Goal: Feedback & Contribution: Contribute content

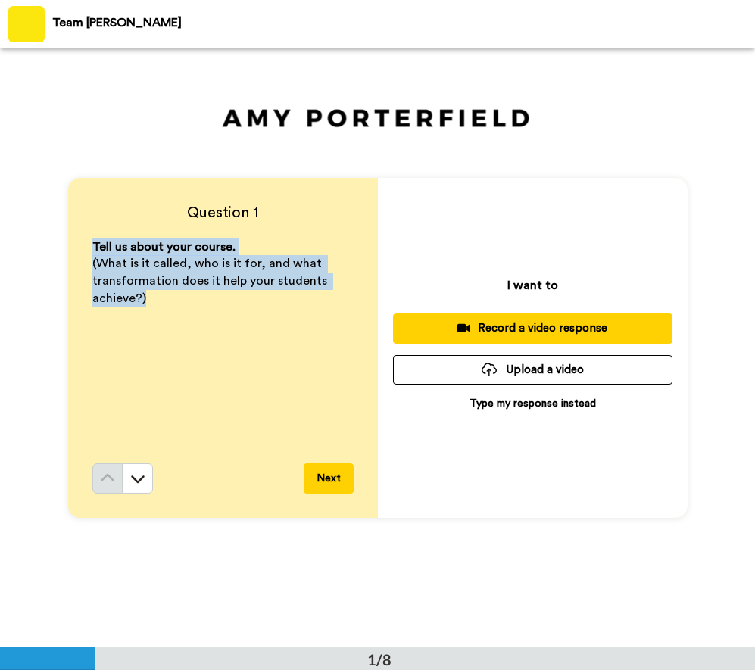
click at [530, 370] on button "Upload a video" at bounding box center [532, 370] width 279 height 30
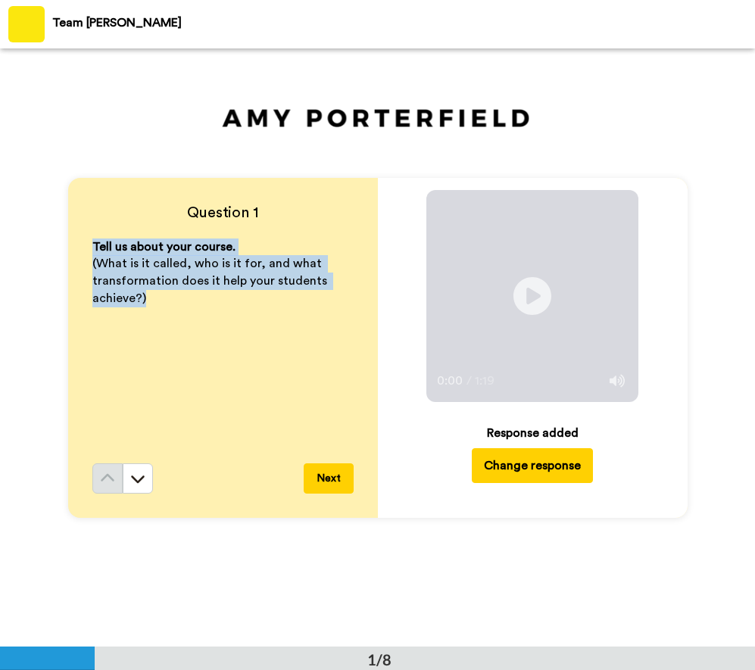
click at [320, 473] on button "Next" at bounding box center [329, 478] width 50 height 30
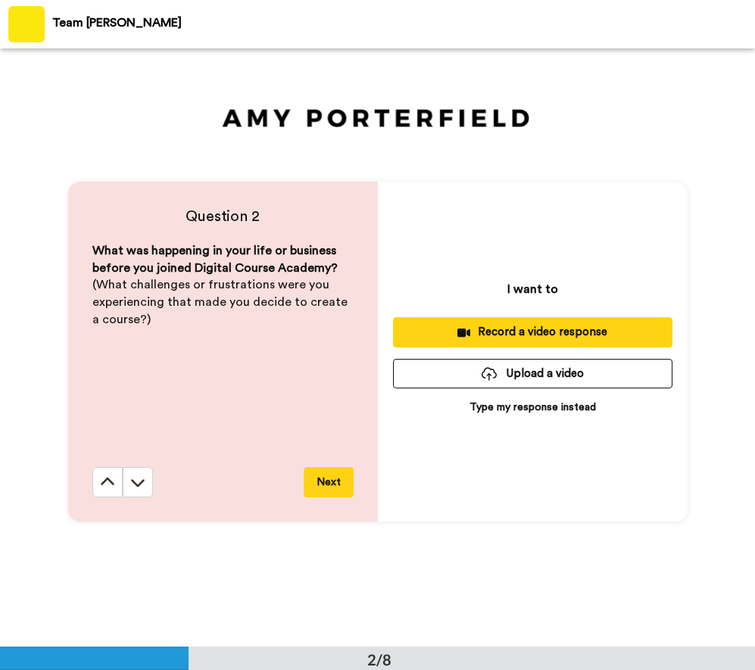
scroll to position [599, 0]
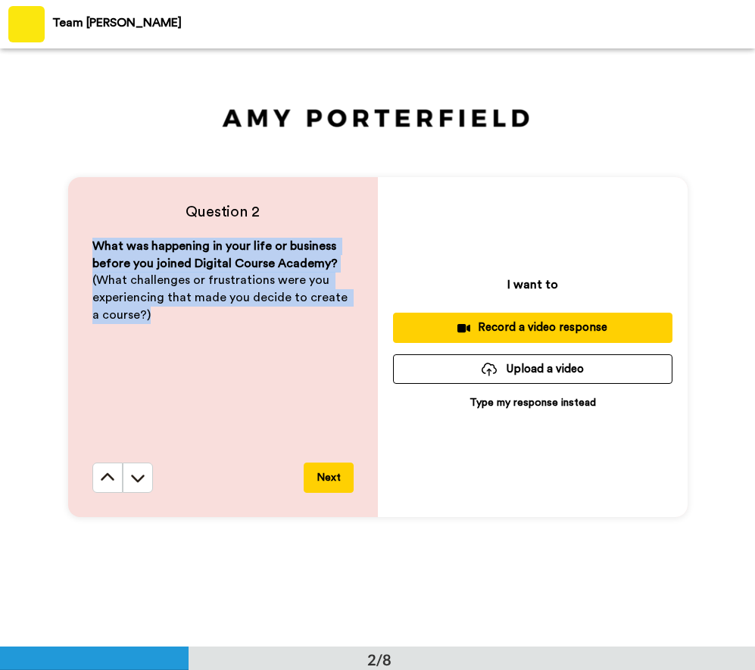
drag, startPoint x: 149, startPoint y: 323, endPoint x: 82, endPoint y: 239, distance: 107.7
click at [61, 236] on div "Question 2 What was happening in your life or business before you joined Digita…" at bounding box center [377, 347] width 755 height 598
copy div "What was happening in your life or business before you joined Digital Course Ac…"
click at [226, 356] on div "What was happening in your life or business before you joined Digital Course Ac…" at bounding box center [222, 350] width 261 height 225
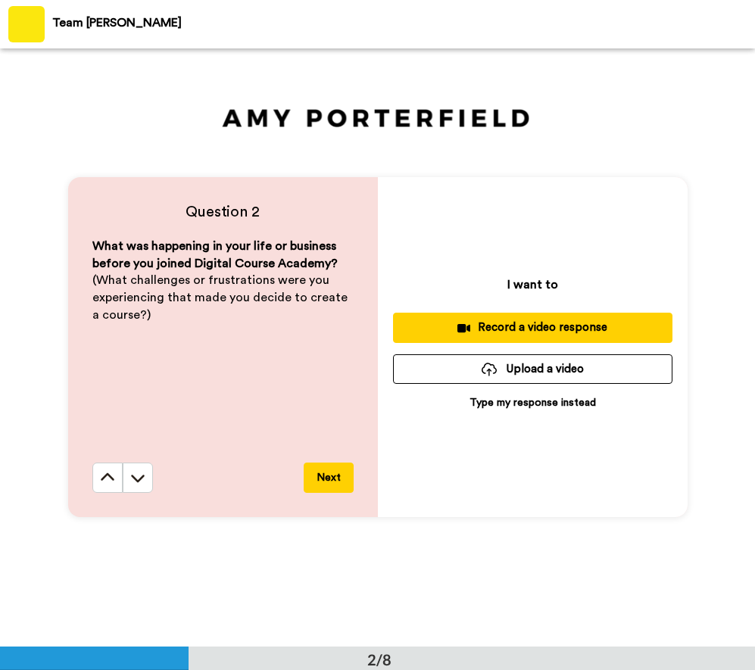
click at [525, 402] on p "Type my response instead" at bounding box center [532, 402] width 126 height 15
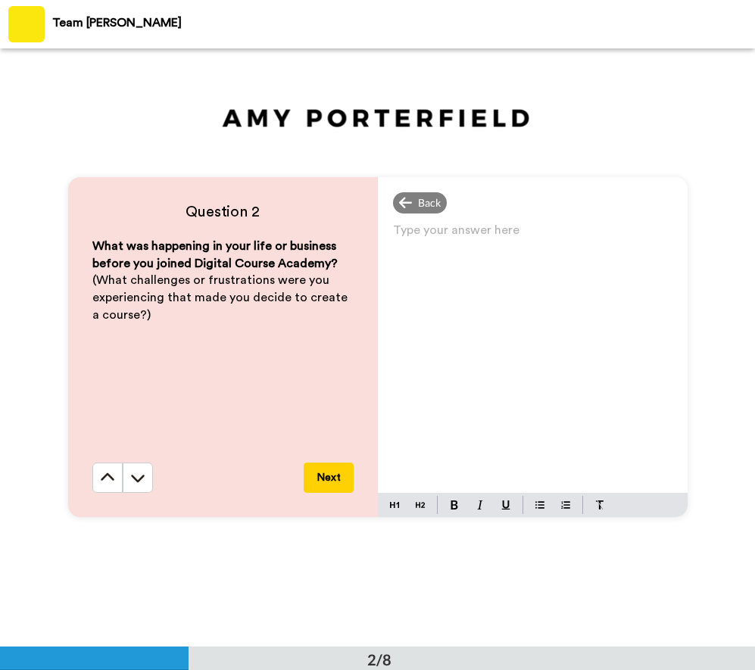
click at [484, 234] on p "Type your answer here ﻿" at bounding box center [532, 236] width 279 height 21
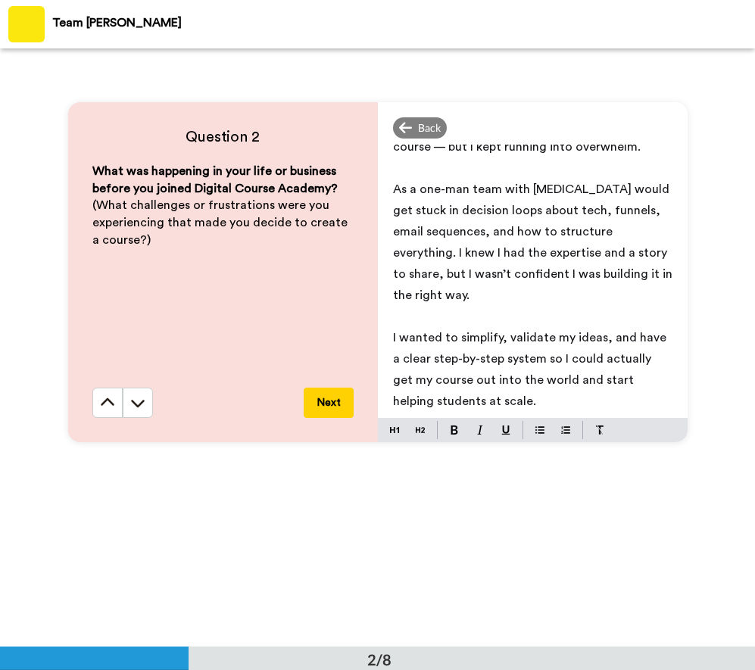
scroll to position [750, 0]
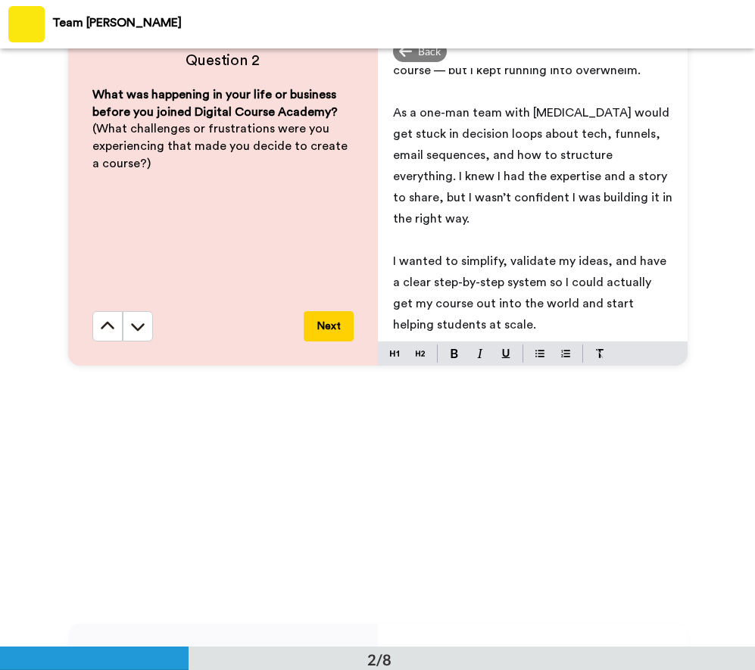
click at [318, 319] on button "Next" at bounding box center [329, 326] width 50 height 30
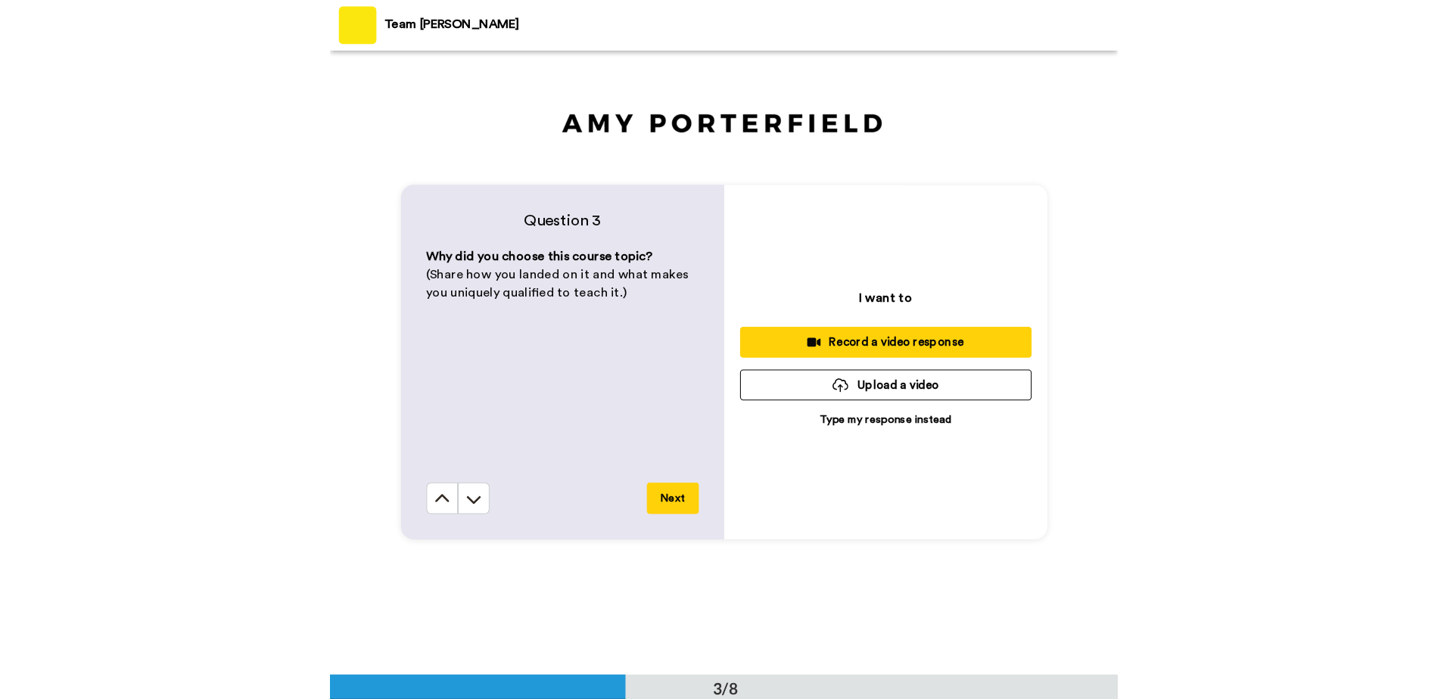
scroll to position [1197, 0]
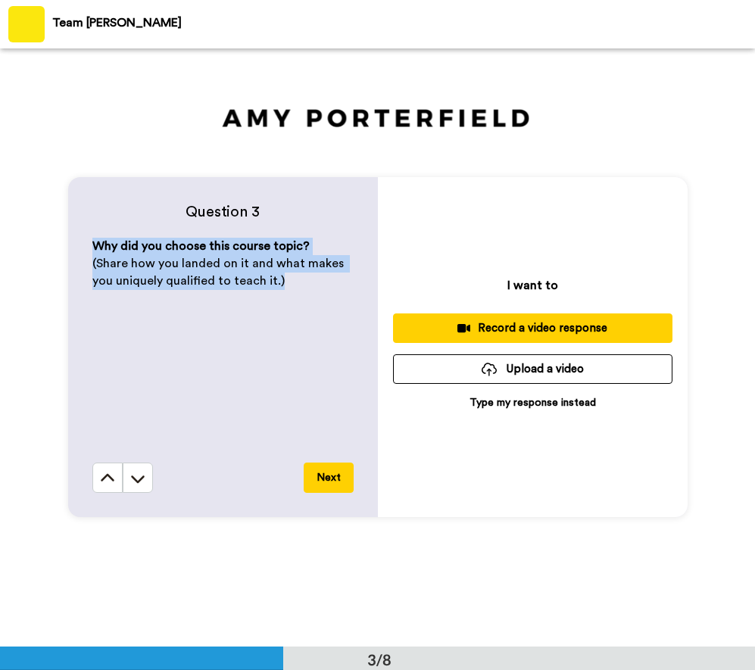
drag, startPoint x: 86, startPoint y: 241, endPoint x: 300, endPoint y: 279, distance: 216.8
click at [300, 279] on div "Question 3 Why did you choose this course topic? (Share how you landed on it an…" at bounding box center [223, 347] width 310 height 340
copy div "Why did you choose this course topic? (Share how you landed on it and what make…"
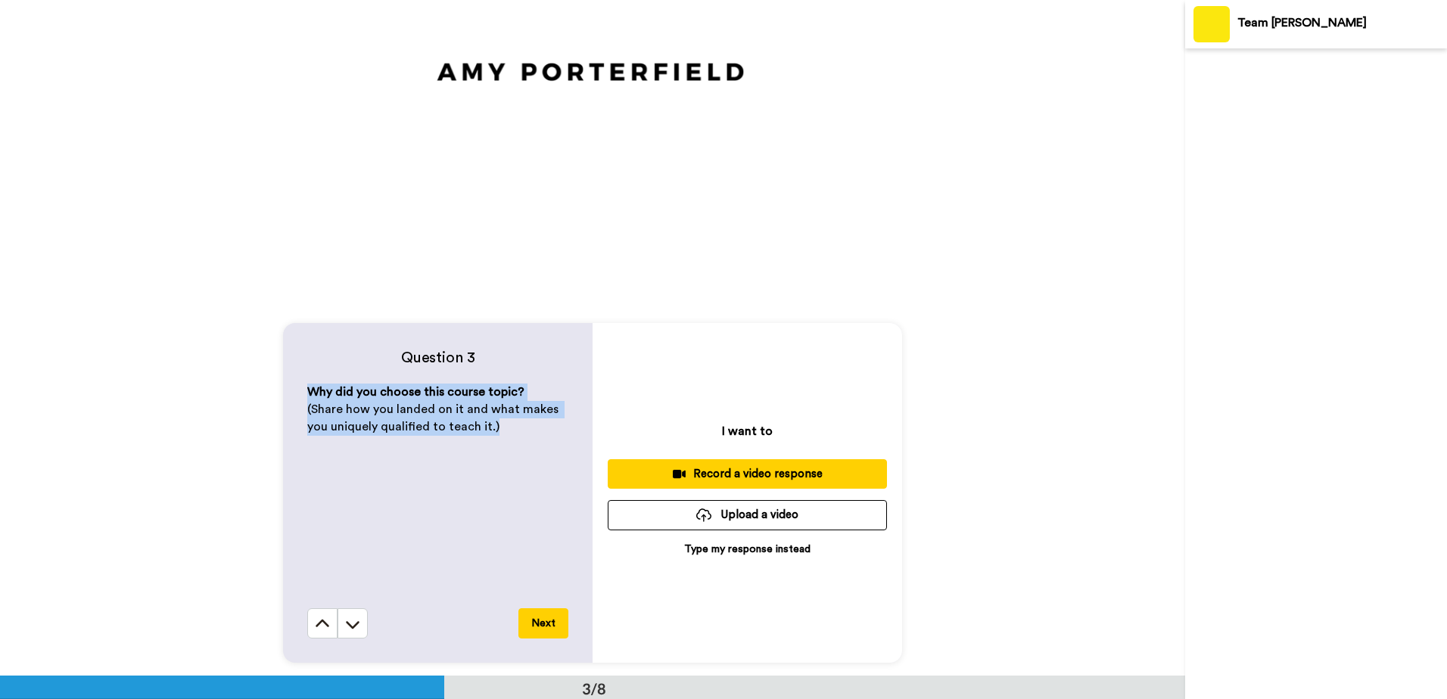
scroll to position [1391, 0]
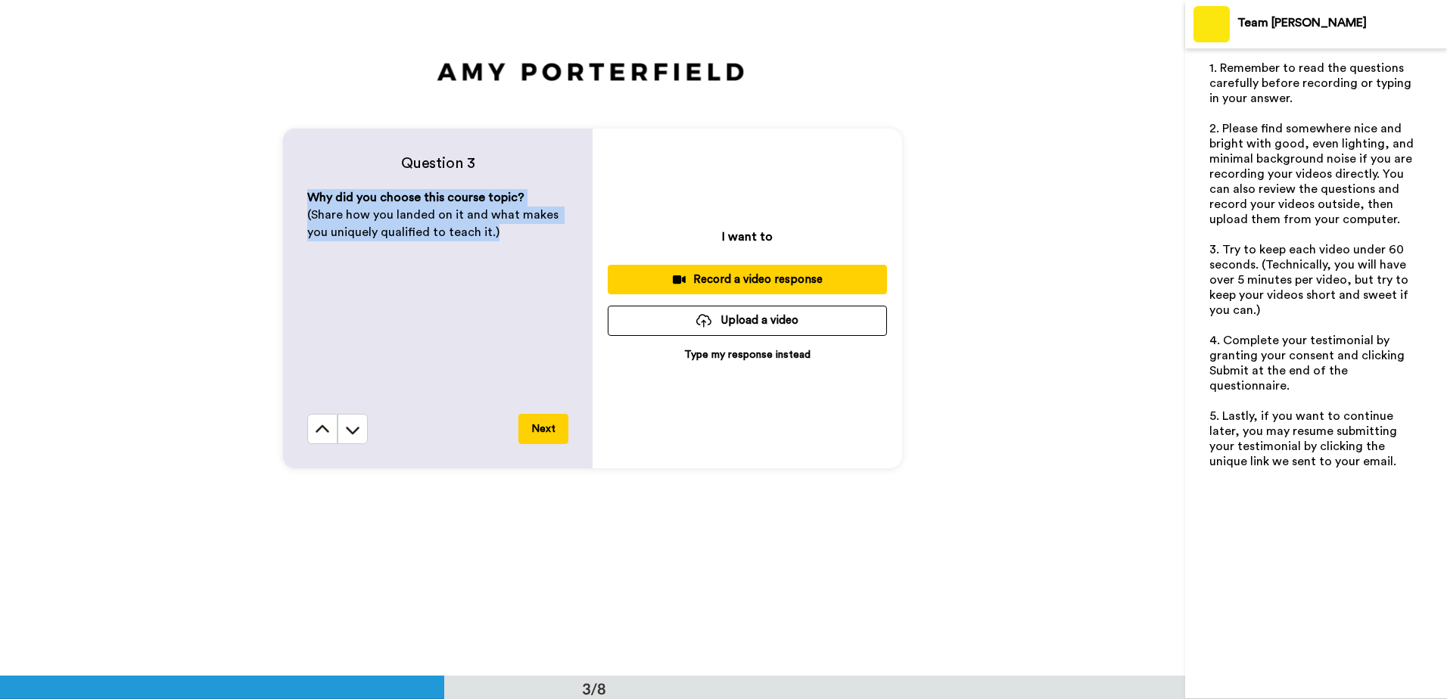
click at [734, 360] on p "Type my response instead" at bounding box center [747, 354] width 126 height 15
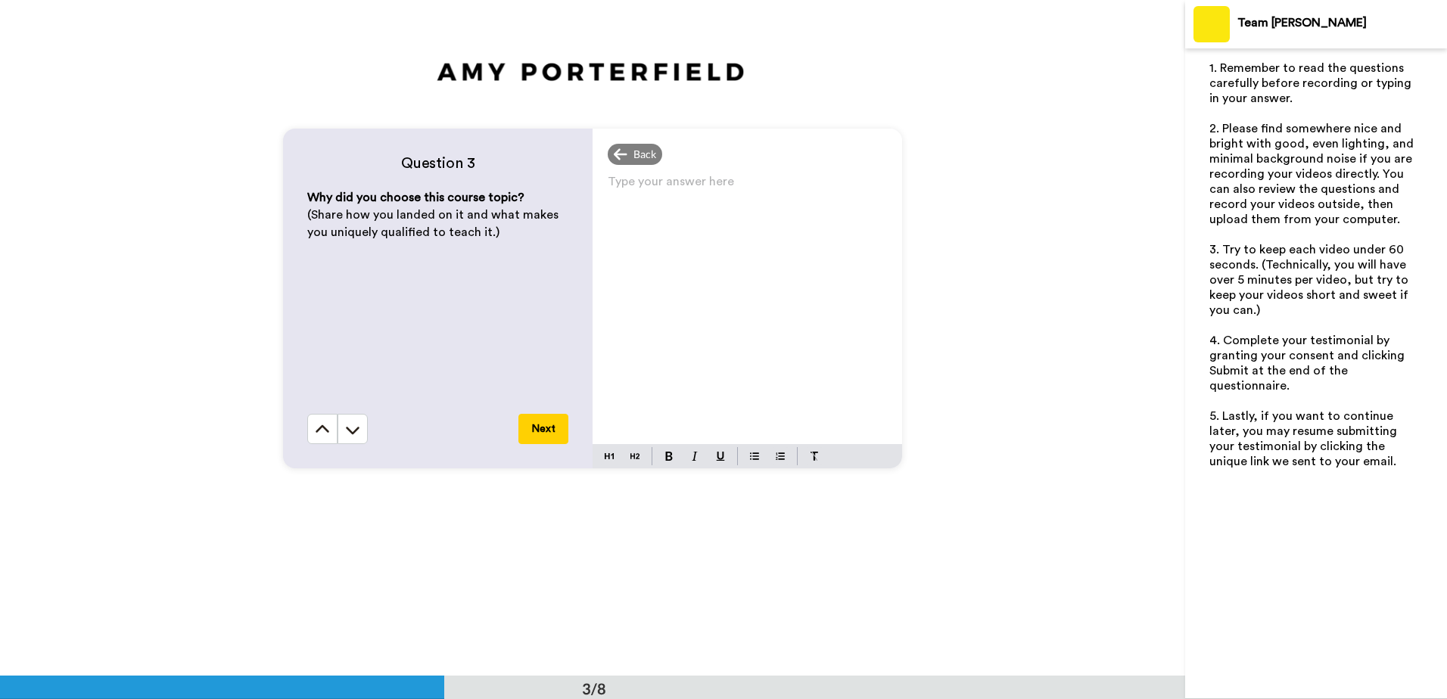
click at [674, 231] on div "Type your answer here ﻿" at bounding box center [748, 307] width 310 height 273
paste div
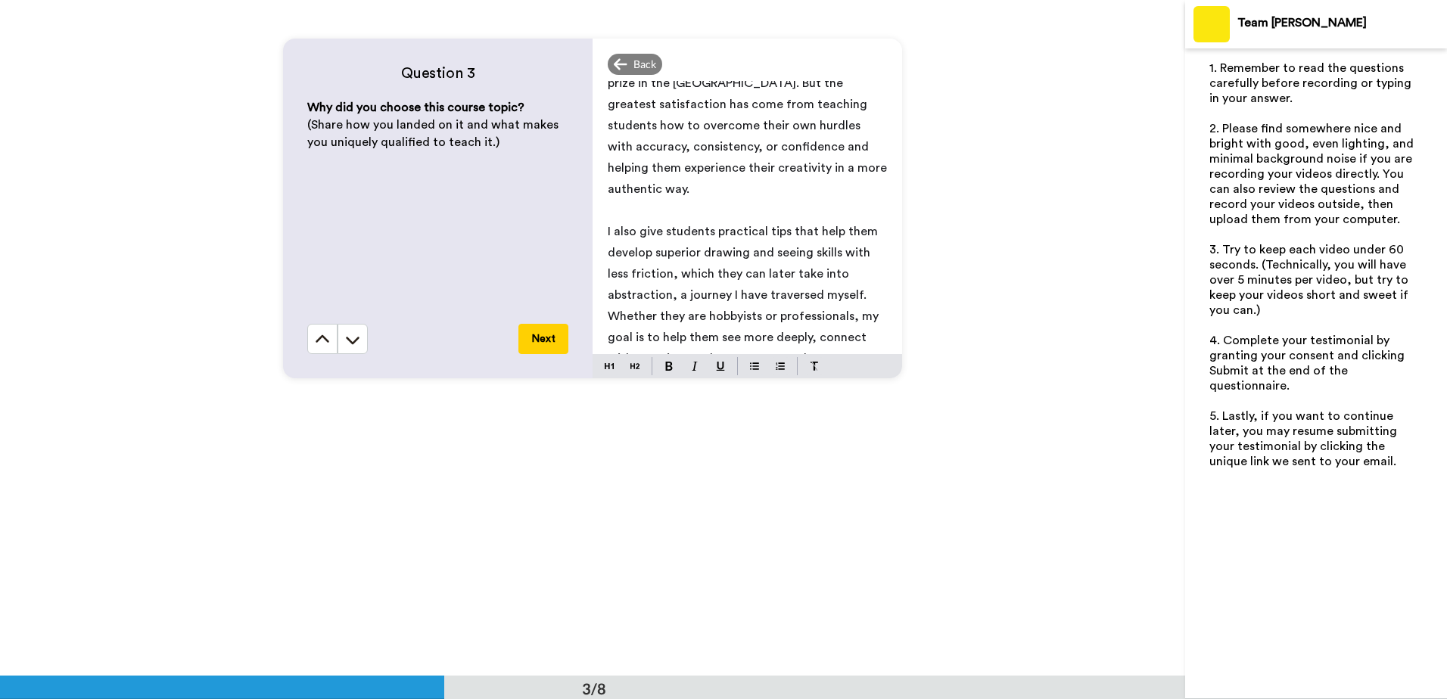
click at [754, 316] on p "I also give students practical tips that help them develop superior drawing and…" at bounding box center [747, 306] width 279 height 170
drag, startPoint x: 805, startPoint y: 297, endPoint x: 818, endPoint y: 296, distance: 12.1
click at [754, 297] on span "I also give students practical tips that help them develop superior drawing and…" at bounding box center [745, 306] width 274 height 160
click at [541, 338] on button "Next" at bounding box center [544, 339] width 50 height 30
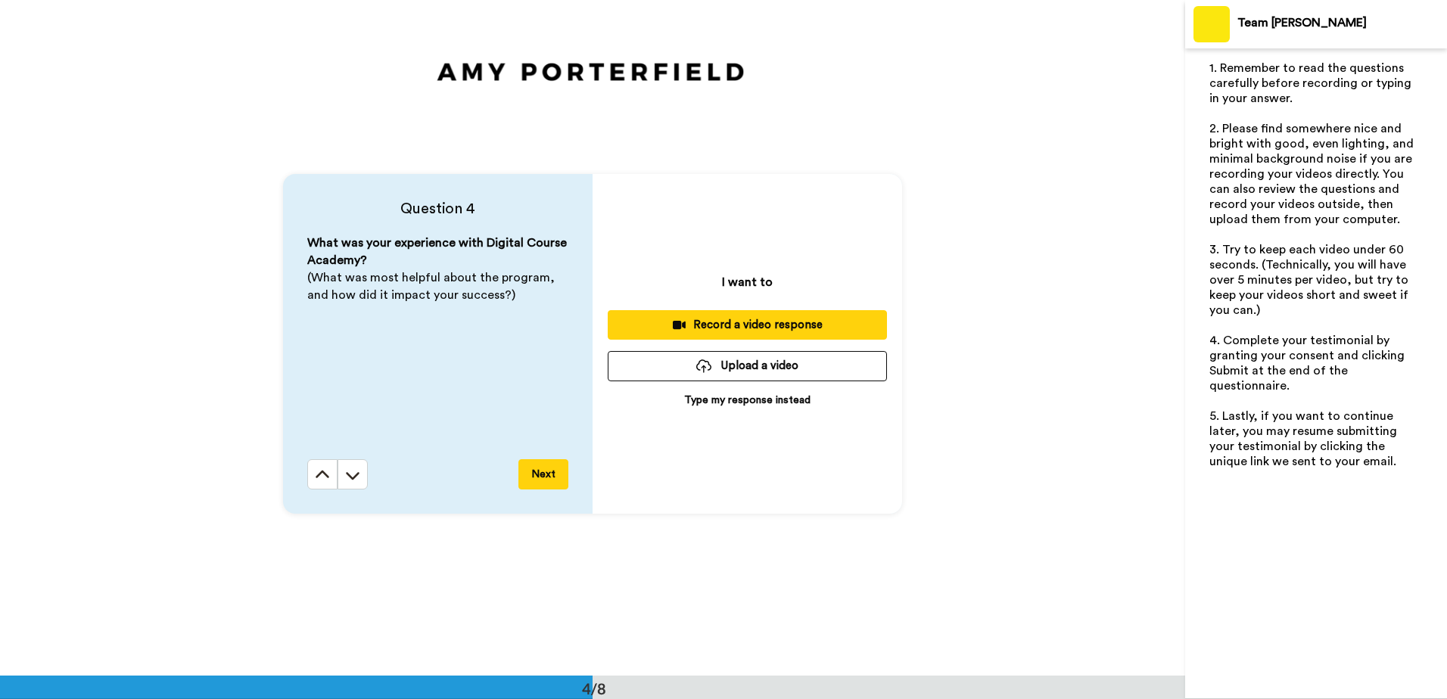
scroll to position [2029, 0]
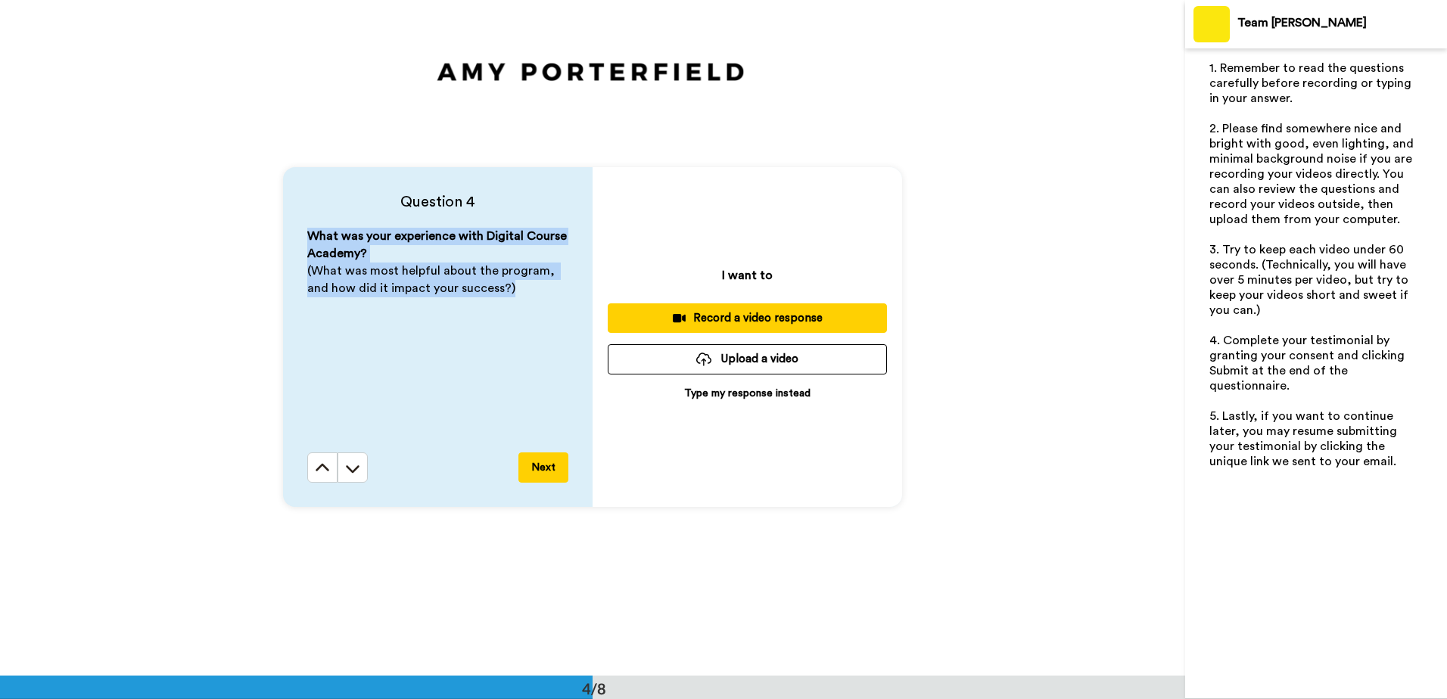
drag, startPoint x: 304, startPoint y: 238, endPoint x: 524, endPoint y: 289, distance: 226.2
click at [524, 289] on div "What was your experience with Digital Course Academy? (What was most helpful ab…" at bounding box center [437, 340] width 261 height 225
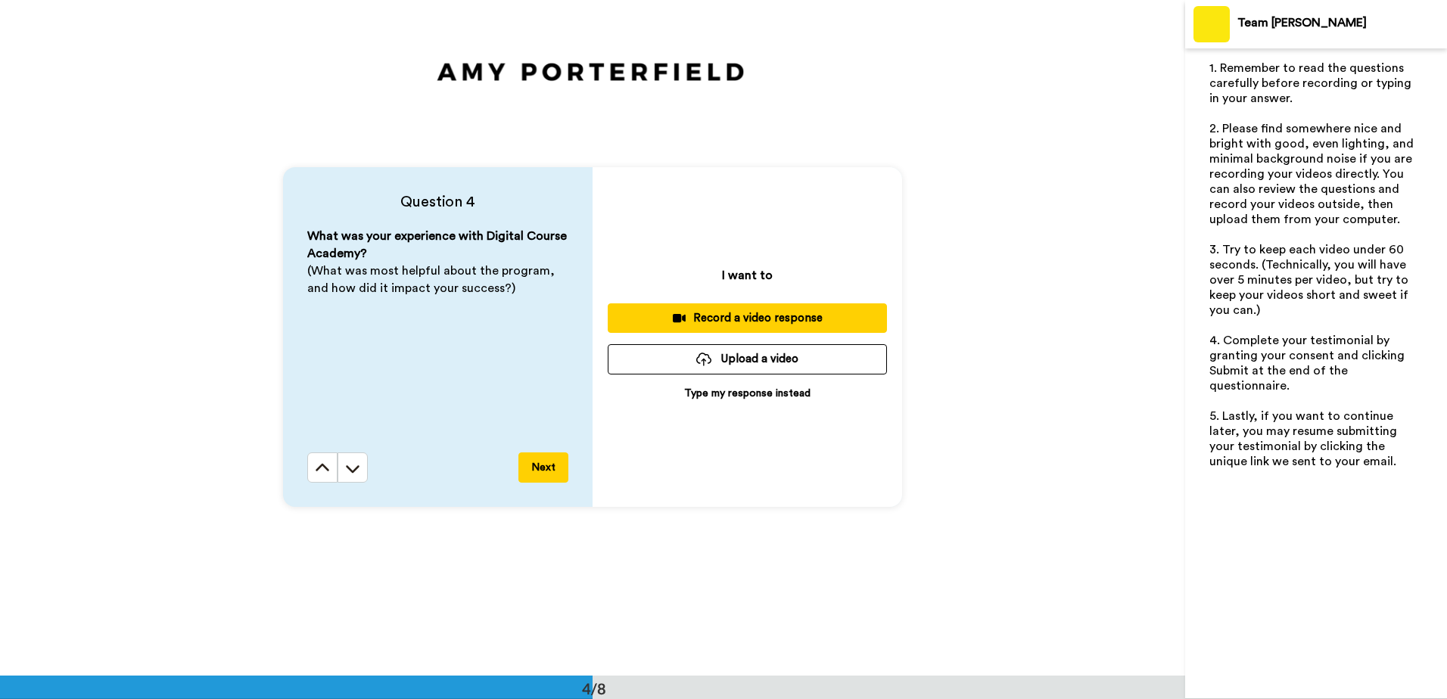
click at [680, 176] on div "I want to Record a video response Upload a video Type my response instead" at bounding box center [748, 337] width 310 height 340
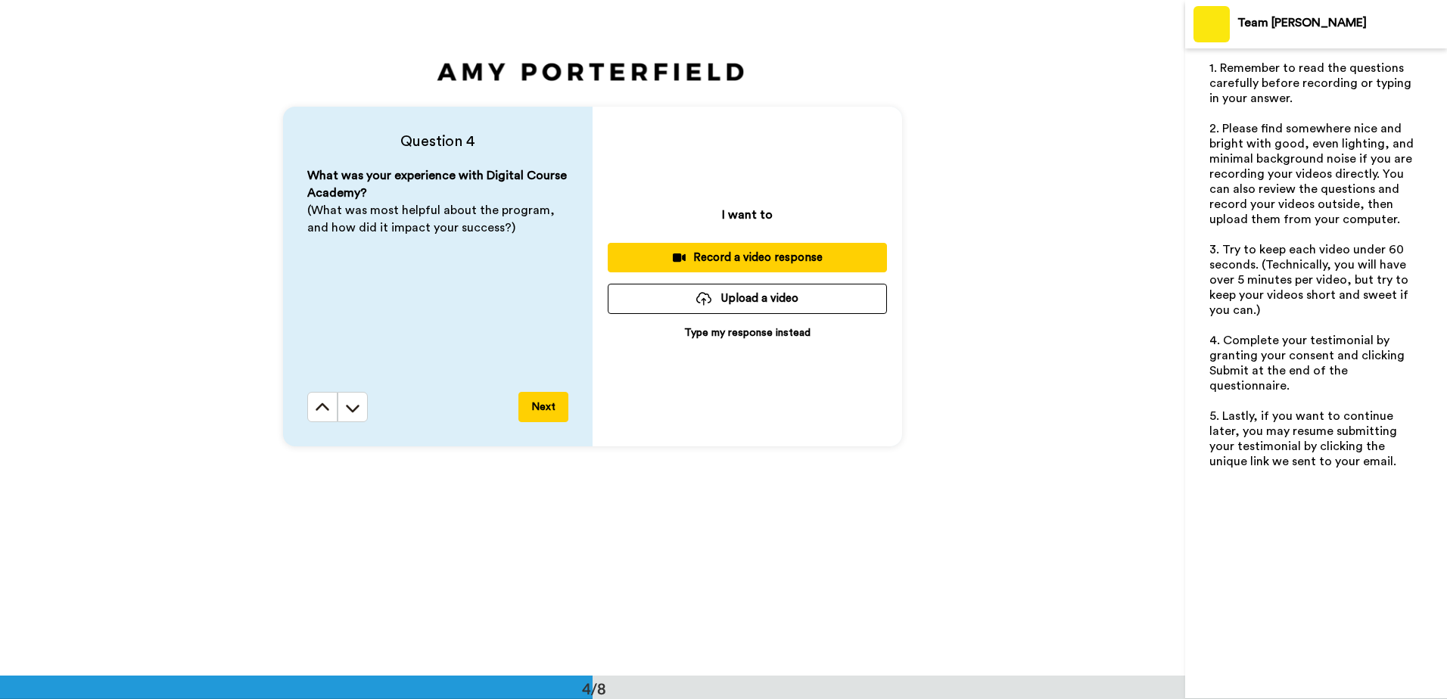
scroll to position [2104, 0]
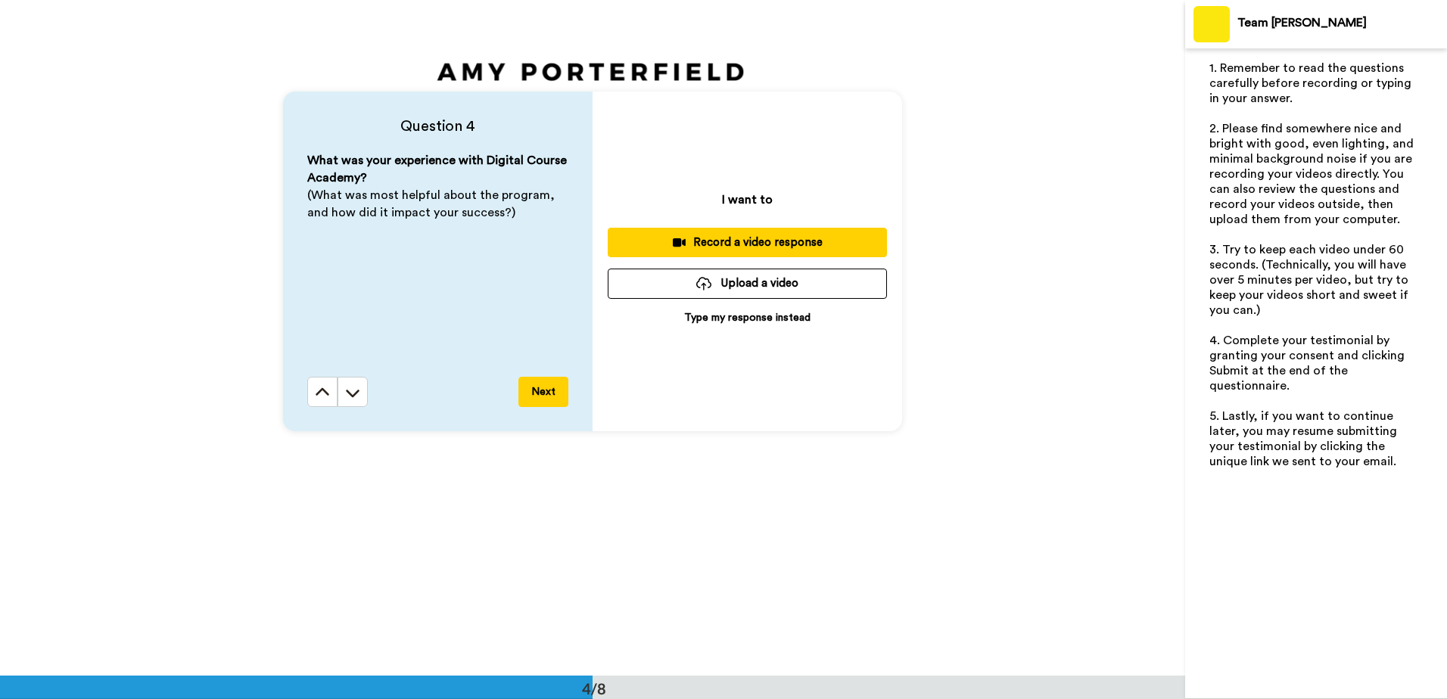
click at [534, 392] on button "Next" at bounding box center [544, 392] width 50 height 30
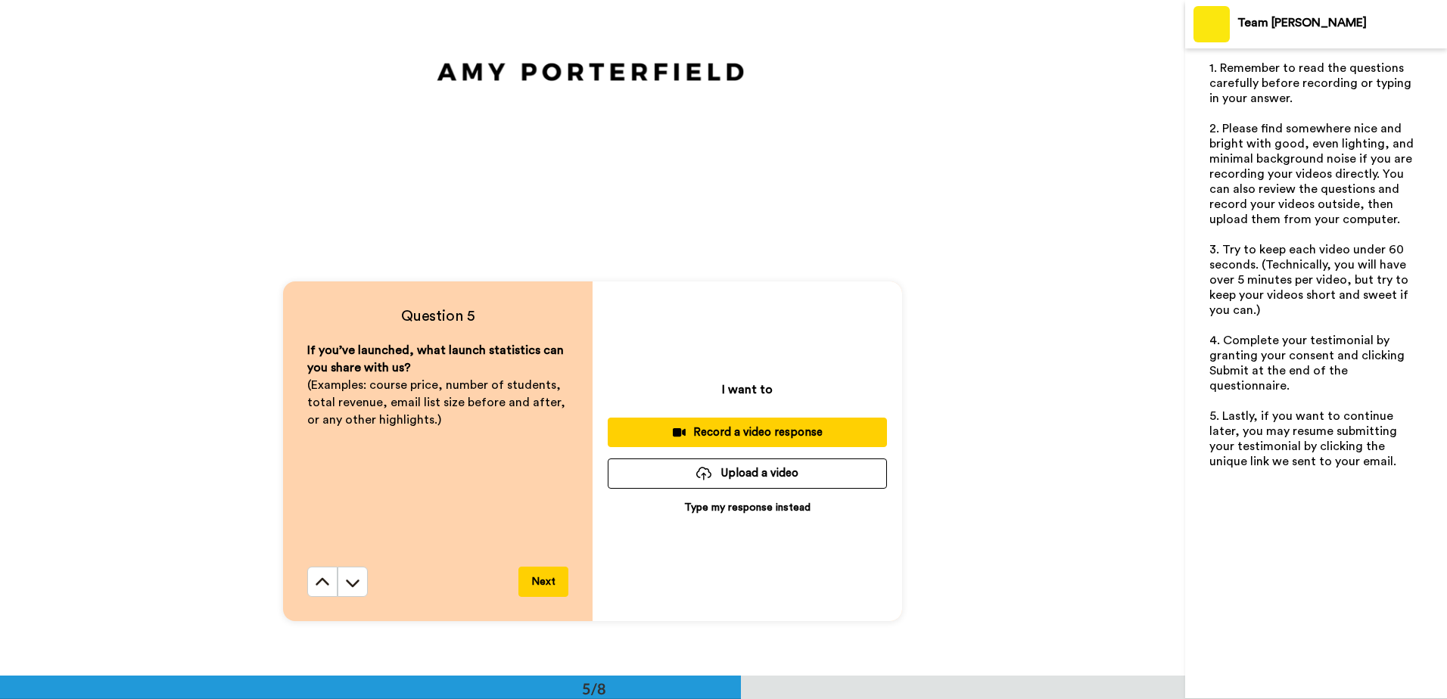
scroll to position [2553, 0]
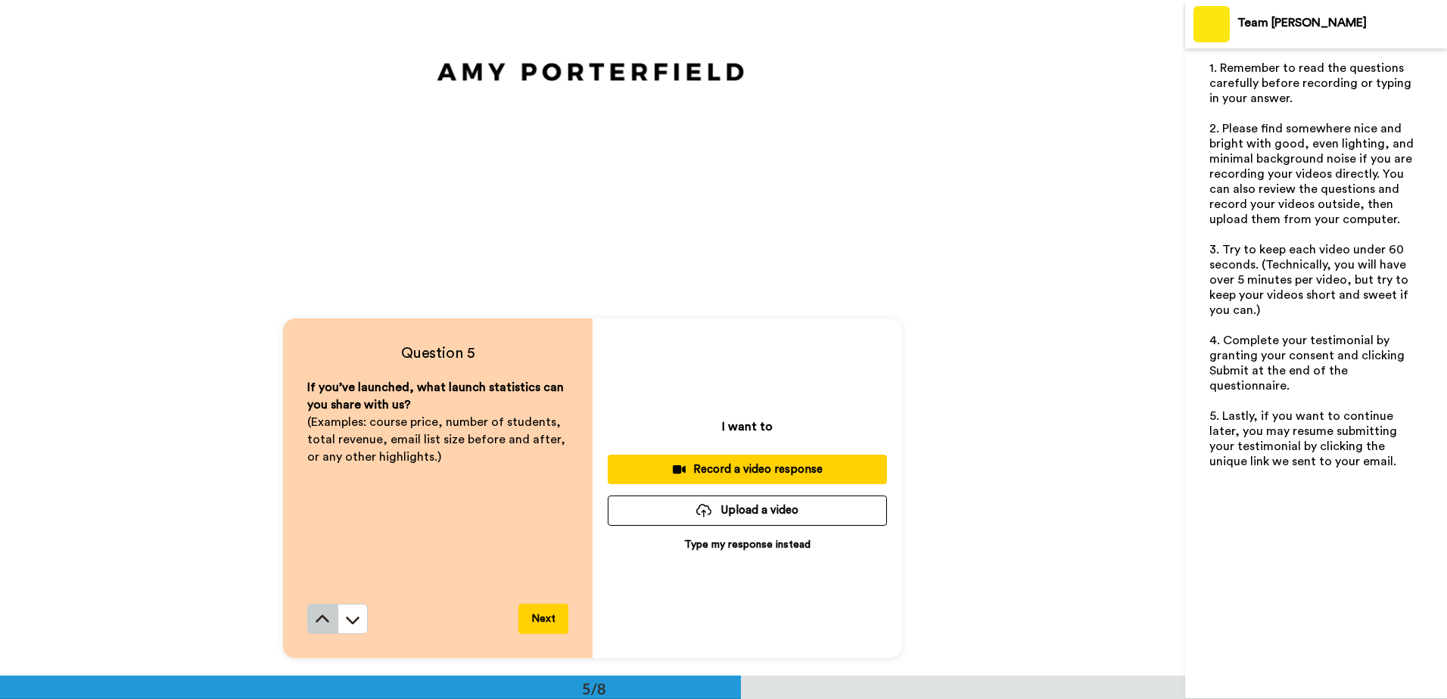
click at [325, 628] on button at bounding box center [322, 619] width 30 height 30
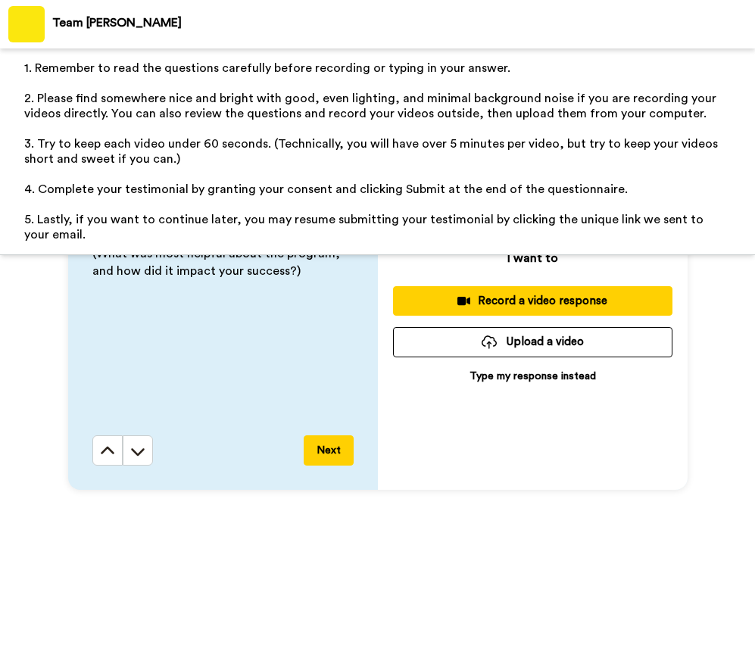
scroll to position [1756, 0]
